Goal: Task Accomplishment & Management: Manage account settings

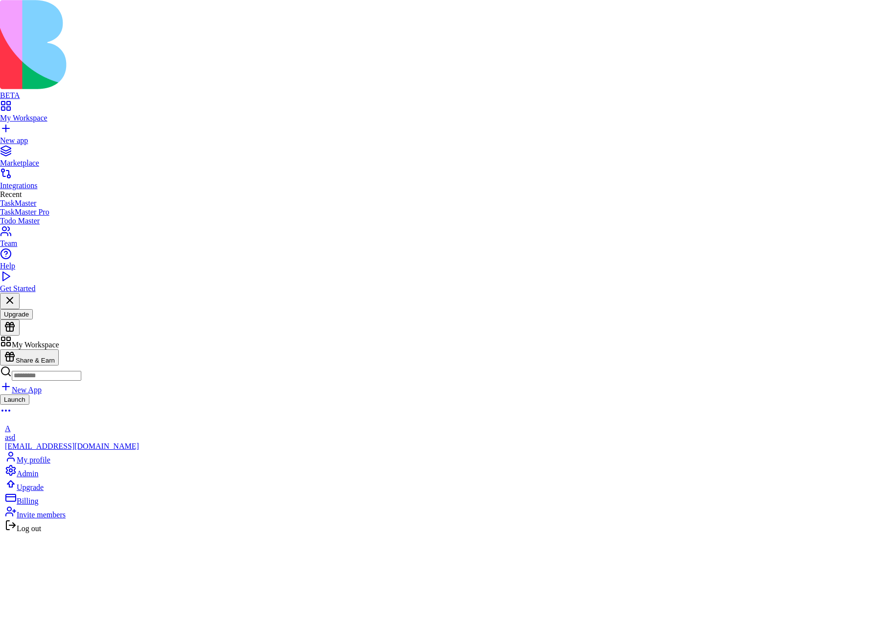
click at [41, 532] on span "Log out" at bounding box center [29, 528] width 24 height 8
